Goal: Navigation & Orientation: Find specific page/section

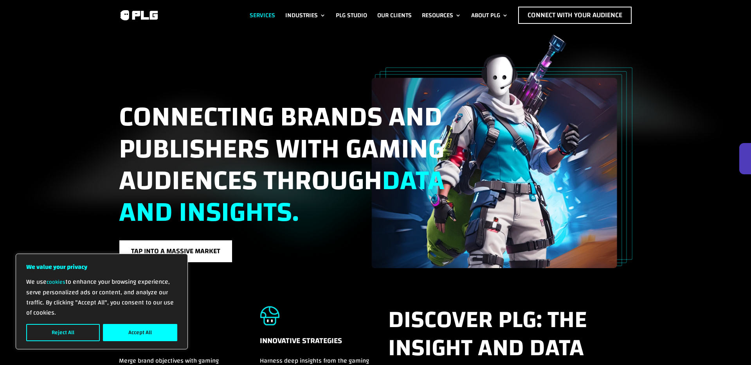
click at [263, 11] on link "Services" at bounding box center [262, 15] width 25 height 17
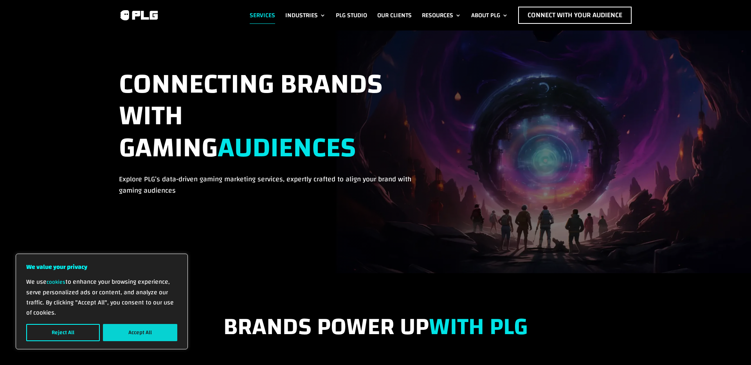
click at [145, 328] on button "Accept All" at bounding box center [140, 332] width 74 height 17
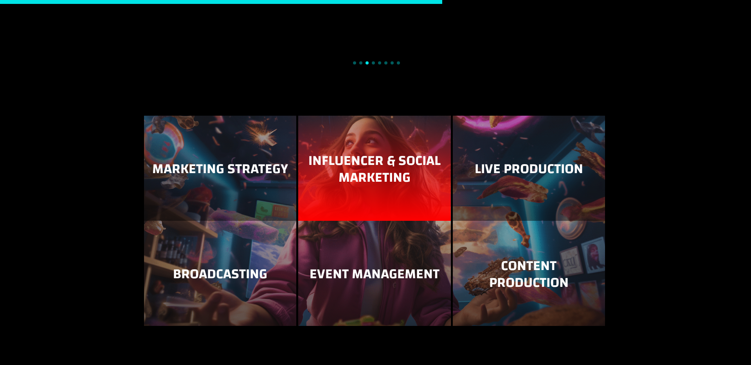
scroll to position [984, 0]
